Goal: Information Seeking & Learning: Learn about a topic

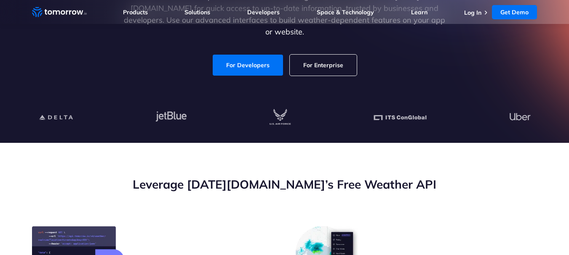
scroll to position [126, 0]
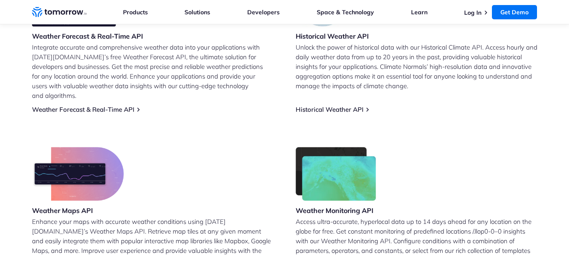
scroll to position [337, 0]
